Goal: Task Accomplishment & Management: Complete application form

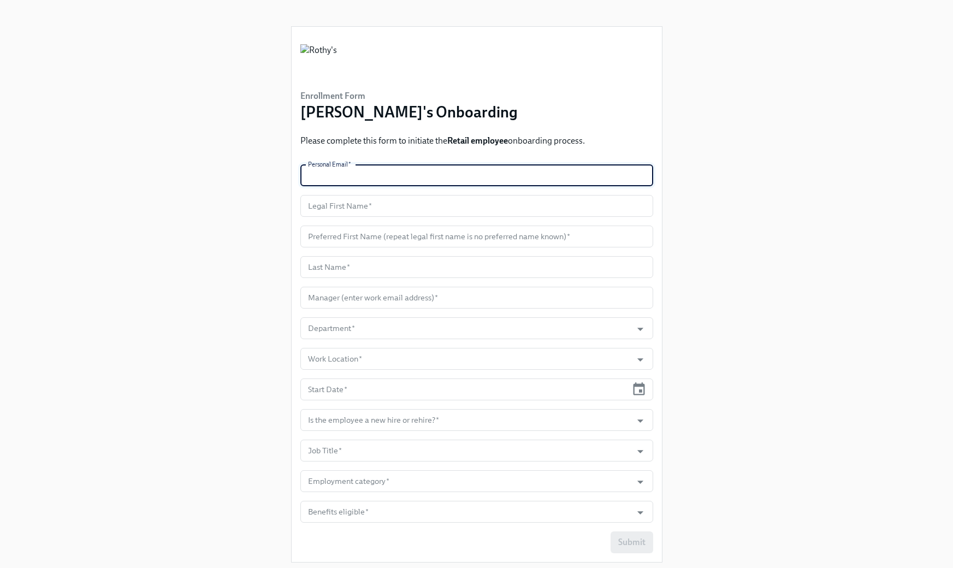
click at [395, 173] on input "text" at bounding box center [476, 175] width 353 height 22
paste input "[EMAIL_ADDRESS][DOMAIN_NAME]"
type input "[EMAIL_ADDRESS][DOMAIN_NAME]"
click at [488, 207] on input "text" at bounding box center [476, 206] width 353 height 22
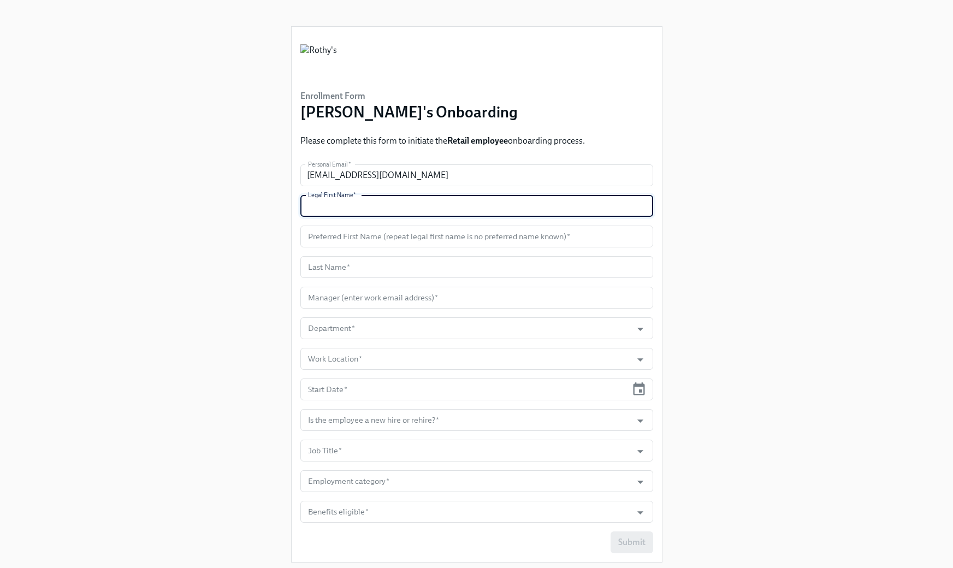
paste input "Grace"
type input "Grace"
click at [473, 229] on input "text" at bounding box center [476, 236] width 353 height 22
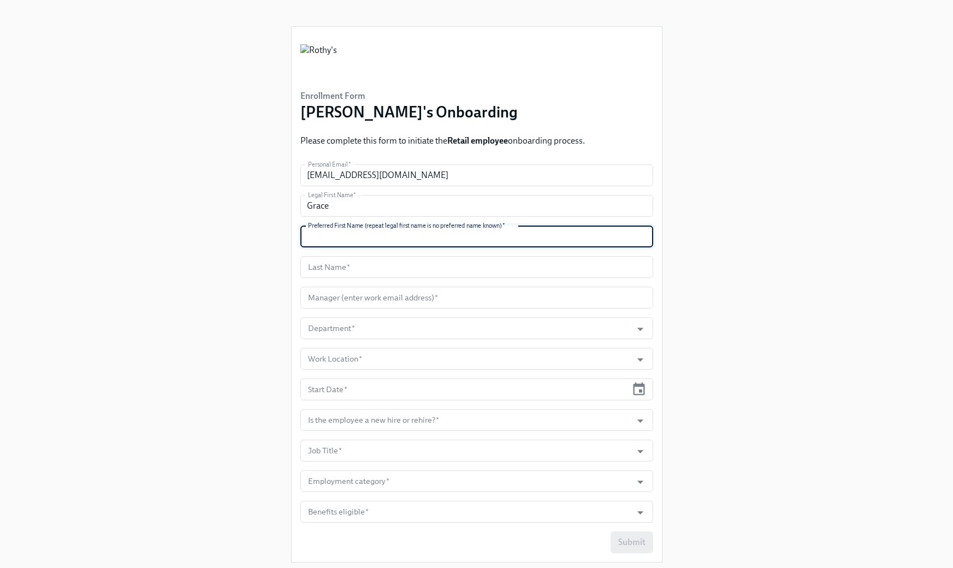
paste input "Grace"
type input "Grace"
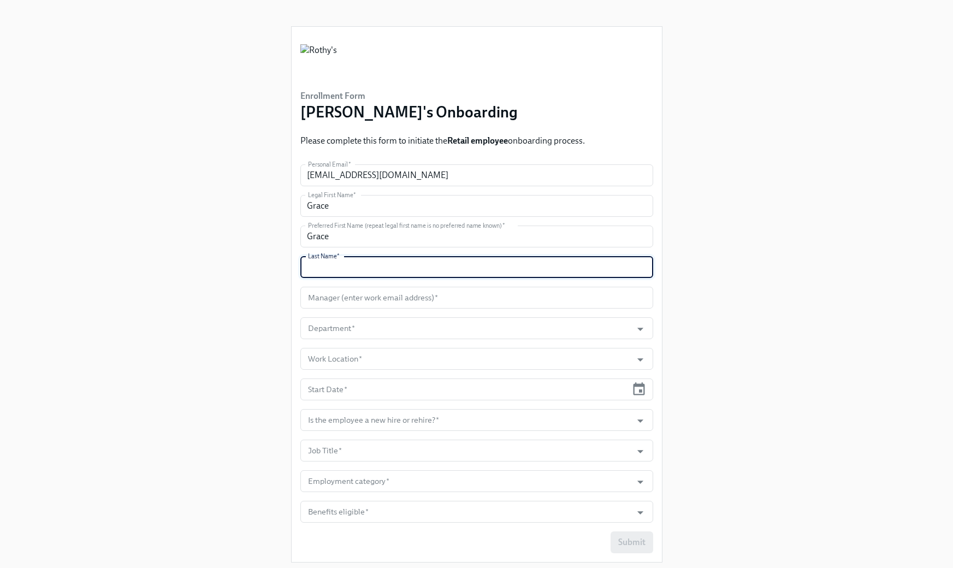
click at [448, 266] on input "text" at bounding box center [476, 267] width 353 height 22
paste input "[PERSON_NAME]"
type input "[PERSON_NAME]"
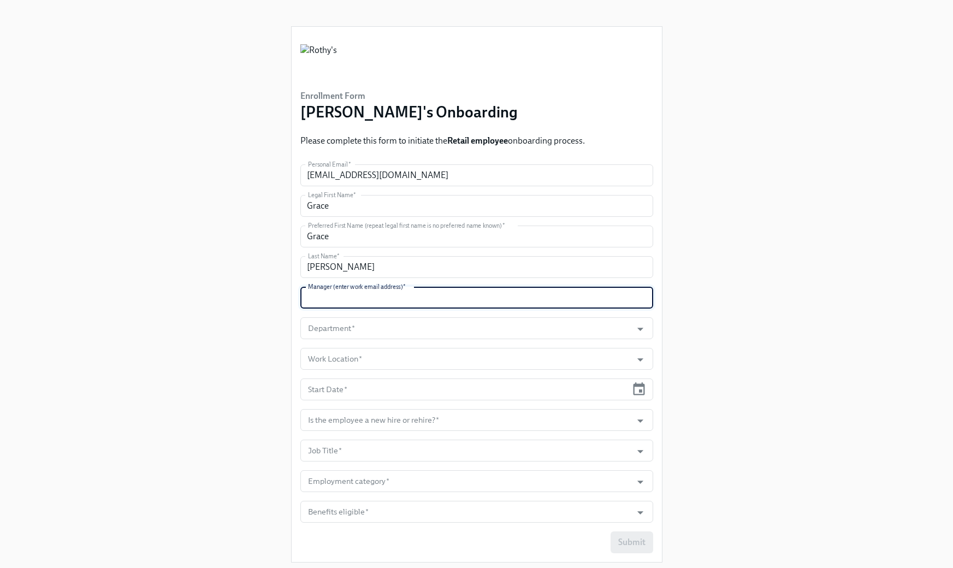
click at [495, 296] on input "text" at bounding box center [476, 298] width 353 height 22
paste input "[EMAIL_ADDRESS][DOMAIN_NAME]"
type input "[EMAIL_ADDRESS][DOMAIN_NAME]"
click at [460, 329] on input "Department   *" at bounding box center [466, 328] width 321 height 22
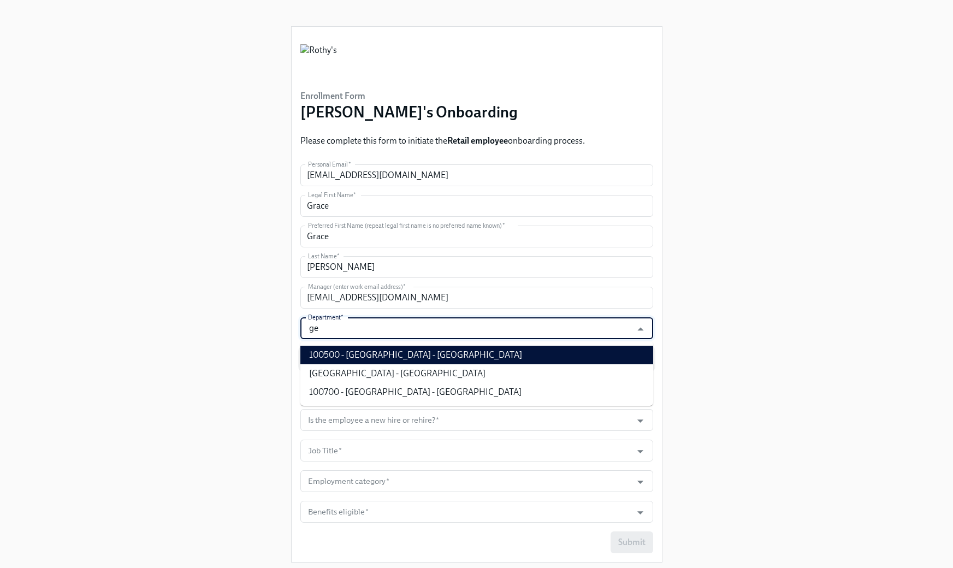
click at [432, 352] on li "100500 - [GEOGRAPHIC_DATA] - [GEOGRAPHIC_DATA]" at bounding box center [476, 355] width 353 height 19
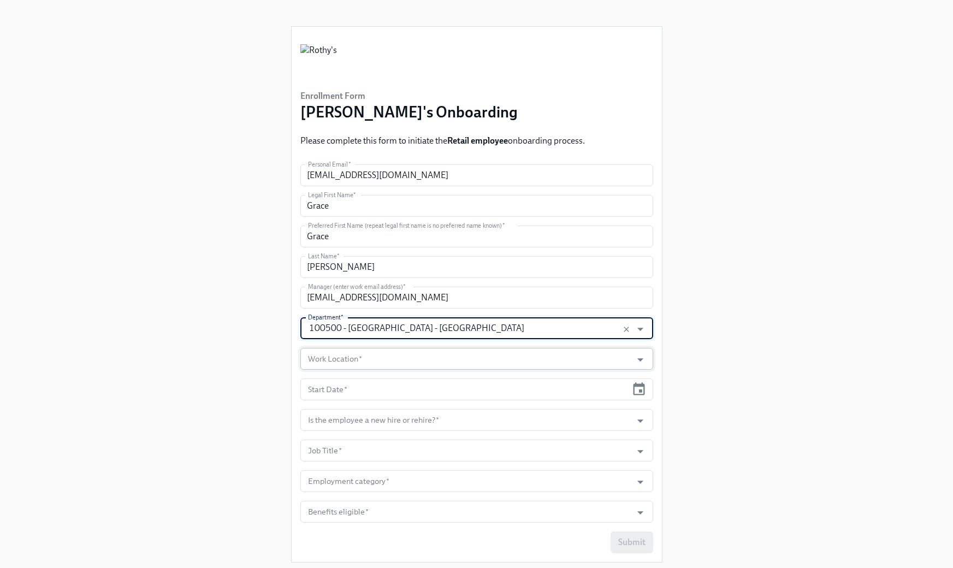
type input "100500 - [GEOGRAPHIC_DATA] - [GEOGRAPHIC_DATA]"
click at [421, 362] on input "Work Location   *" at bounding box center [466, 359] width 321 height 22
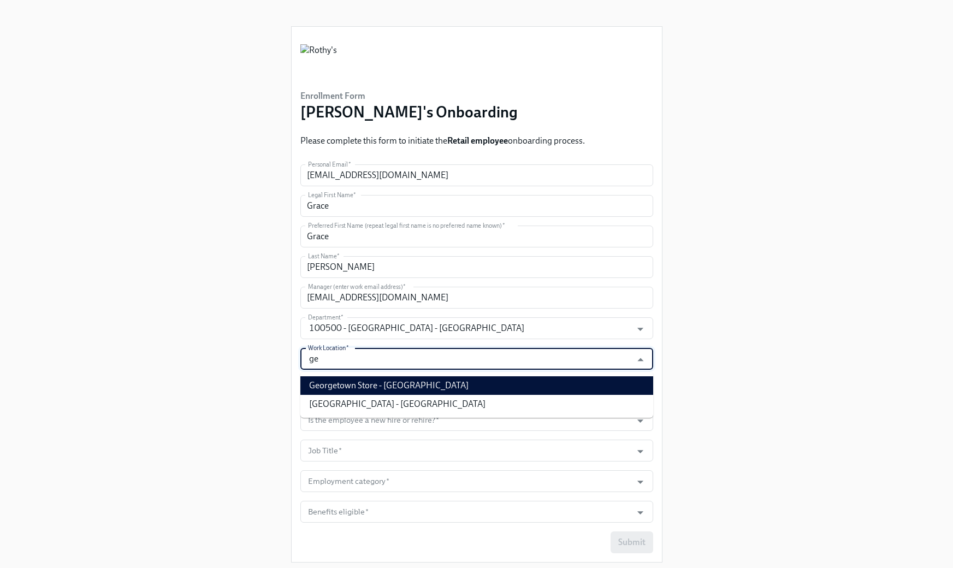
click at [431, 388] on li "Georgetown Store - [GEOGRAPHIC_DATA]" at bounding box center [476, 385] width 353 height 19
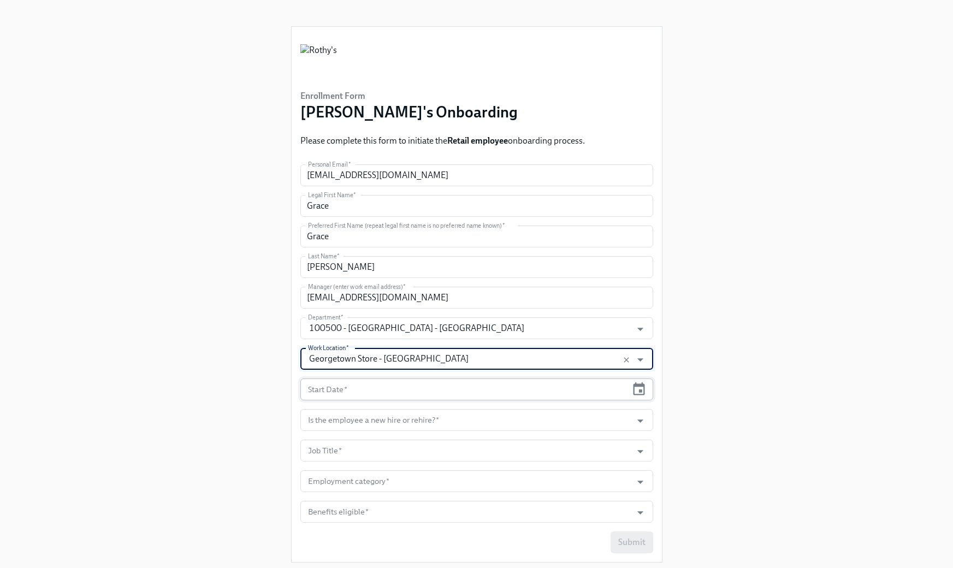
type input "Georgetown Store - [GEOGRAPHIC_DATA]"
click at [434, 388] on input "text" at bounding box center [463, 389] width 327 height 22
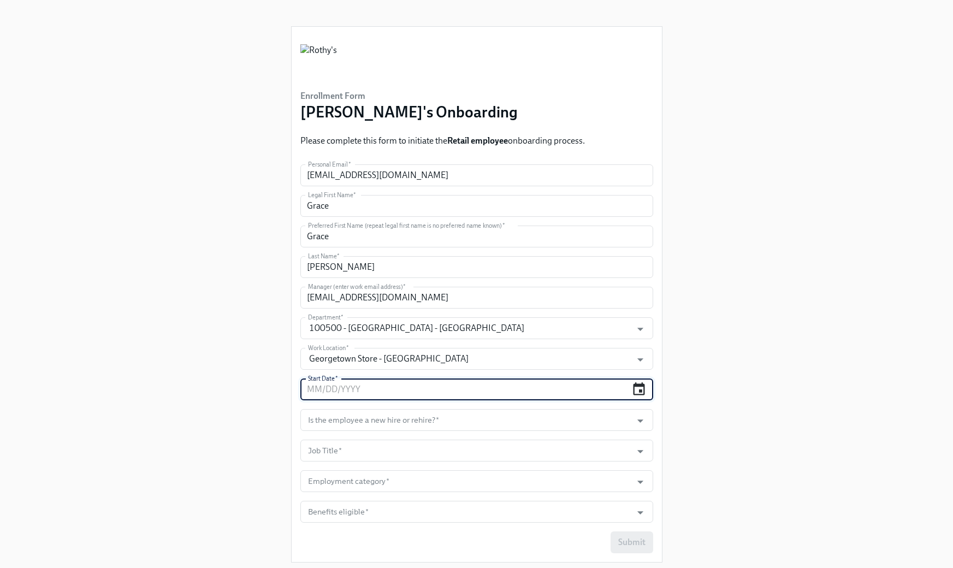
click at [638, 390] on icon "button" at bounding box center [638, 389] width 15 height 15
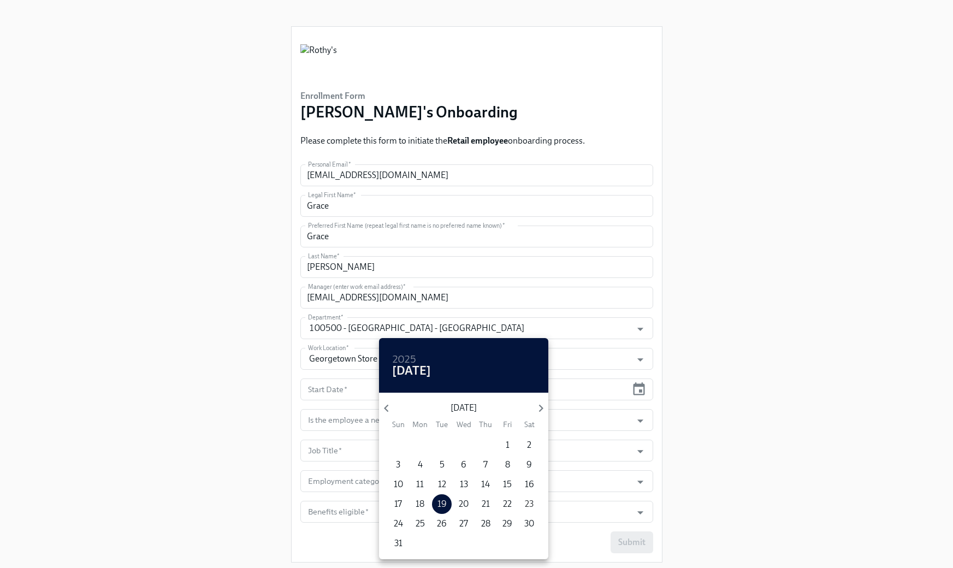
click at [532, 502] on p "23" at bounding box center [529, 504] width 9 height 12
type input "[DATE]"
click at [692, 461] on div at bounding box center [476, 284] width 953 height 568
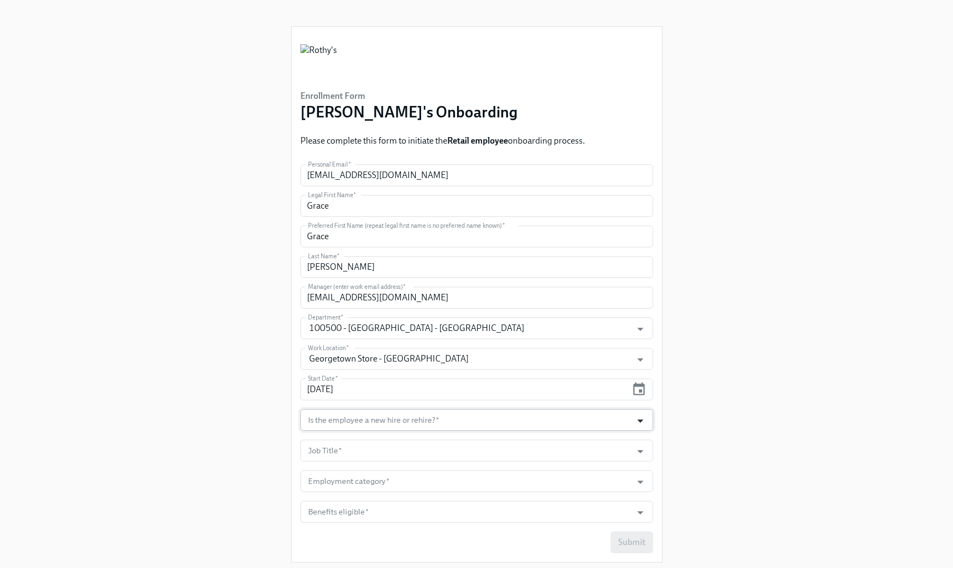
click at [638, 424] on icon "Open" at bounding box center [640, 420] width 15 height 15
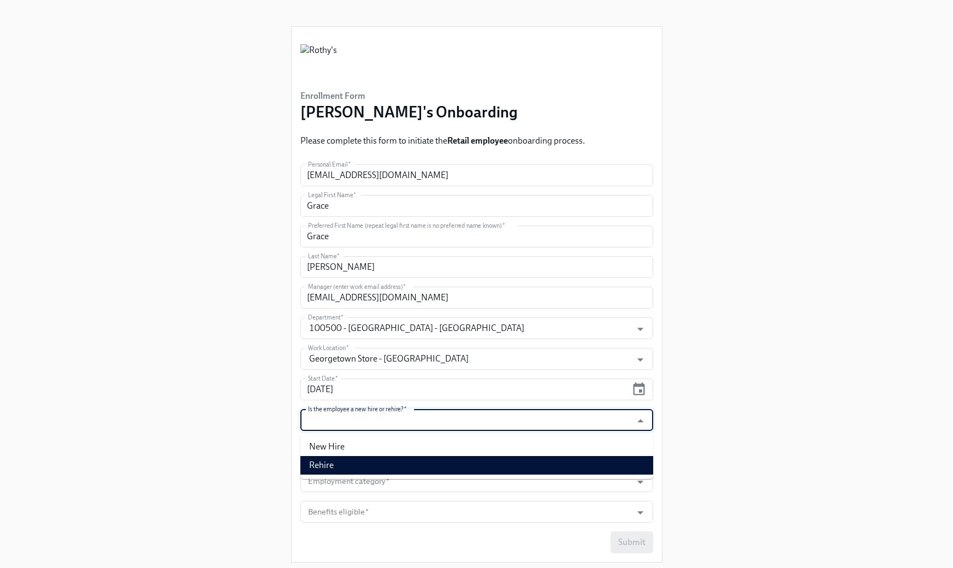
click at [608, 459] on li "Rehire" at bounding box center [476, 465] width 353 height 19
type input "Rehire"
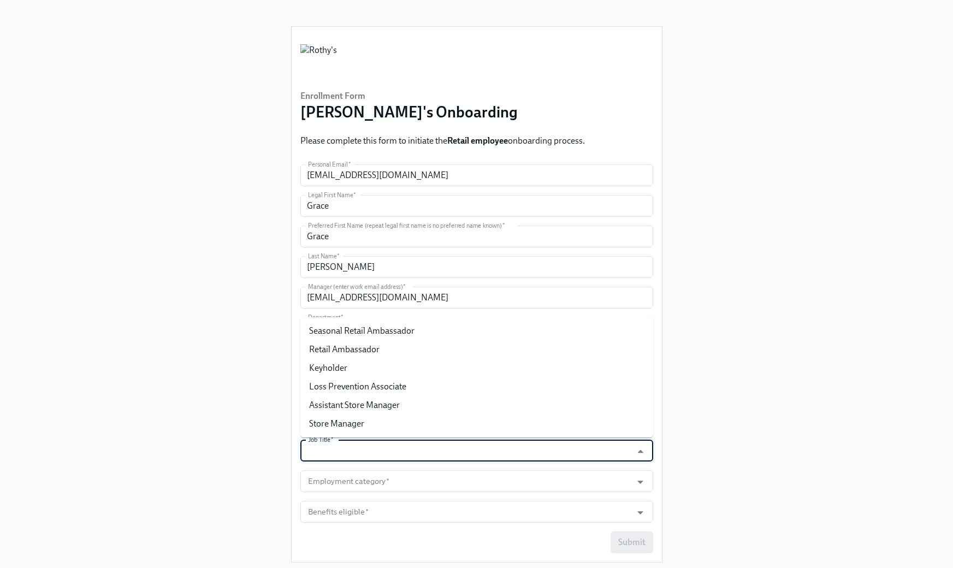
click at [577, 452] on input "Job Title   *" at bounding box center [466, 450] width 321 height 22
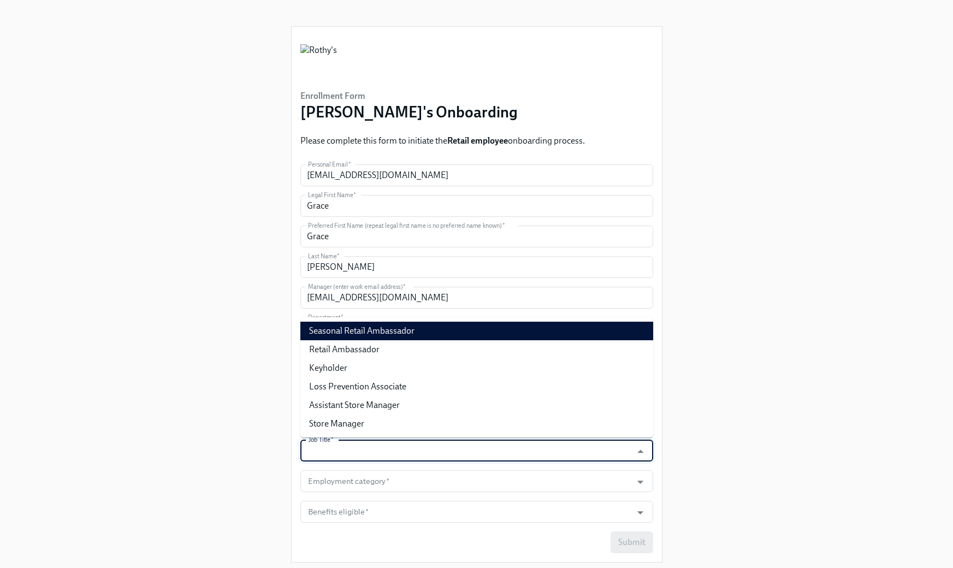
click at [533, 326] on li "Seasonal Retail Ambassador" at bounding box center [476, 331] width 353 height 19
type input "Seasonal Retail Ambassador"
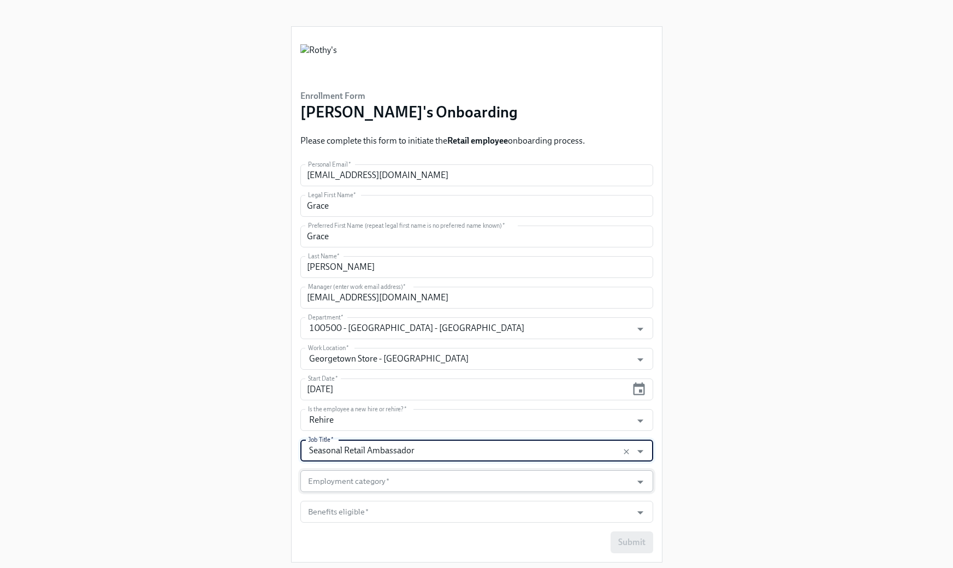
click at [540, 472] on input "Employment category   *" at bounding box center [466, 481] width 321 height 22
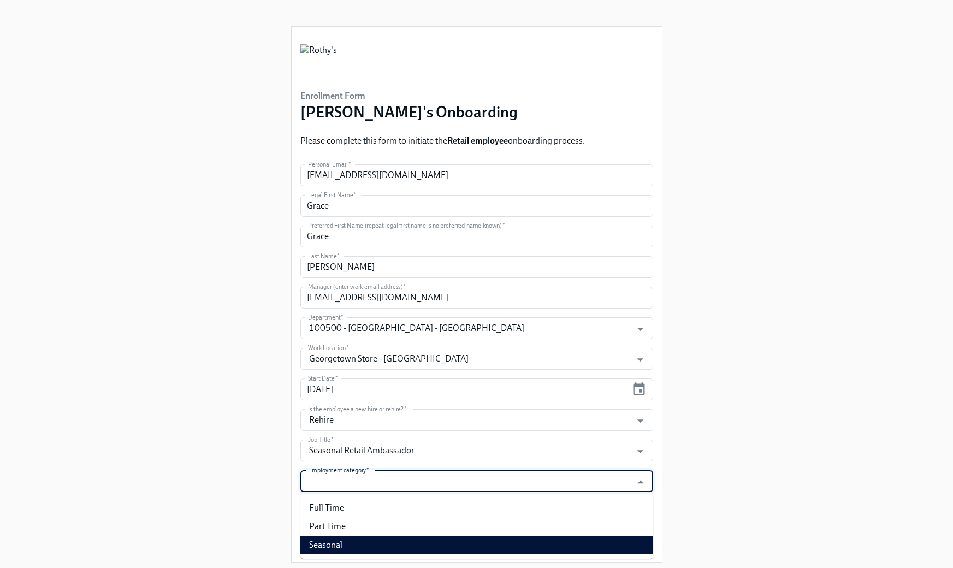
click at [501, 542] on li "Seasonal" at bounding box center [476, 545] width 353 height 19
type input "Seasonal"
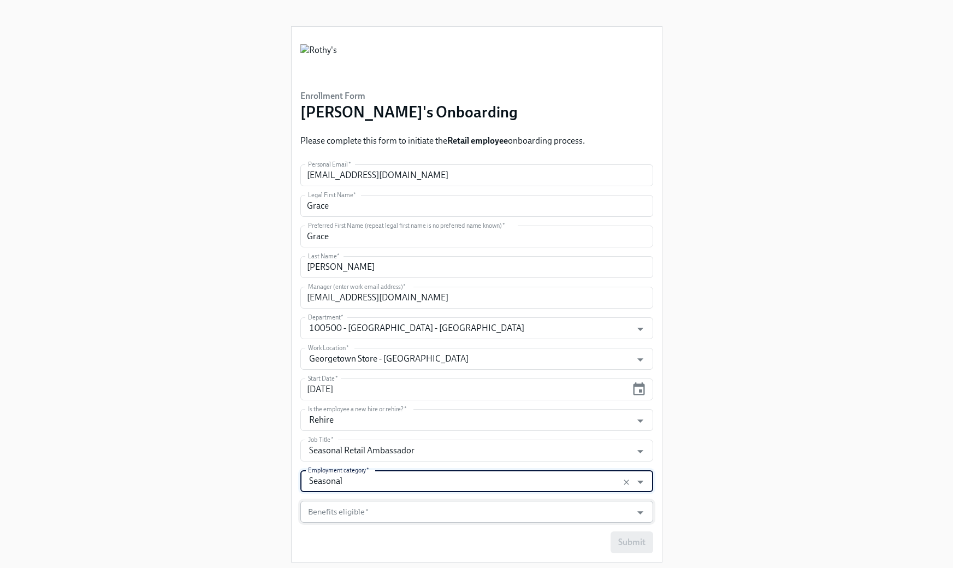
click at [480, 508] on input "Benefits eligible   *" at bounding box center [466, 512] width 321 height 22
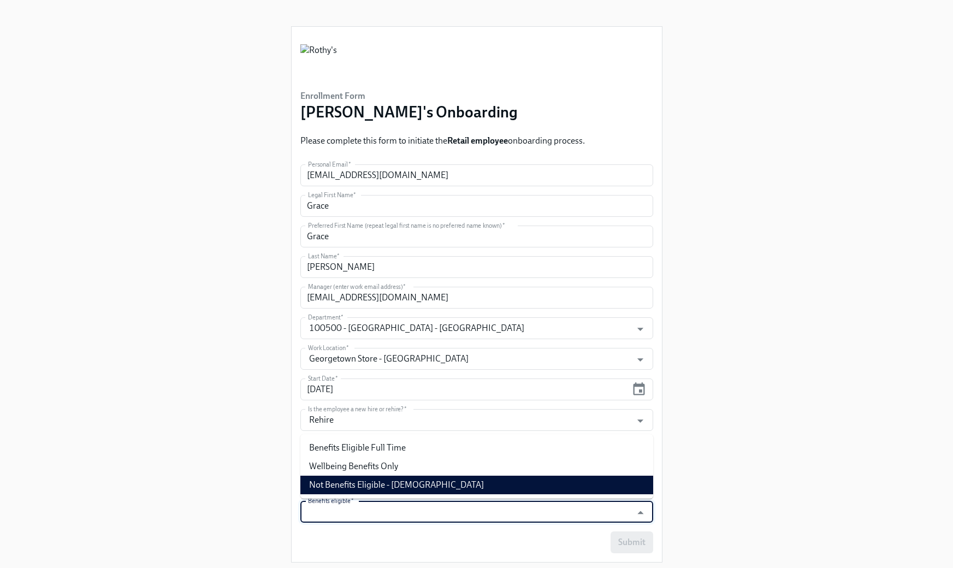
click at [481, 484] on li "Not Benefits Eligible - [DEMOGRAPHIC_DATA]" at bounding box center [476, 484] width 353 height 19
type input "Not Benefits Eligible - [DEMOGRAPHIC_DATA]"
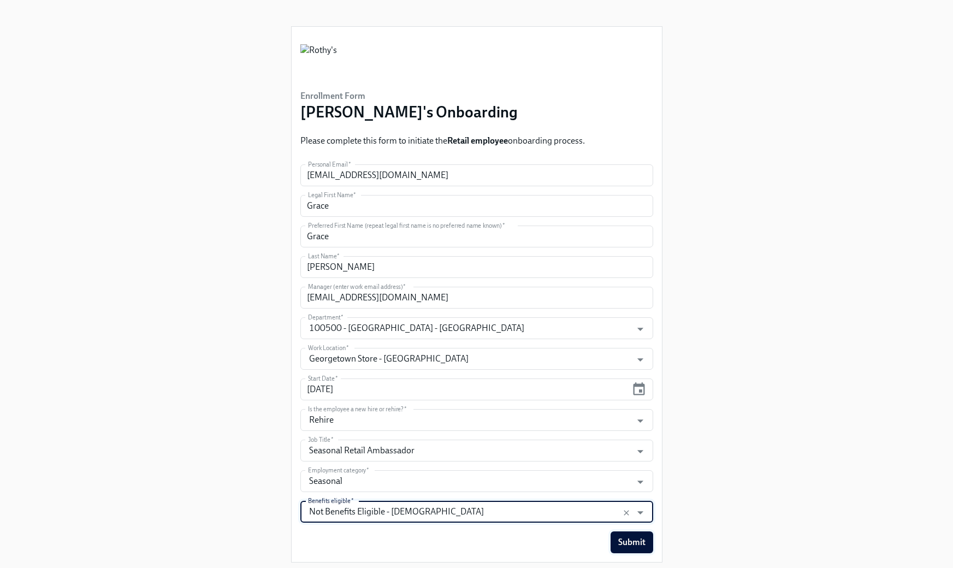
click at [634, 537] on span "Submit" at bounding box center [631, 542] width 27 height 11
